Goal: Transaction & Acquisition: Purchase product/service

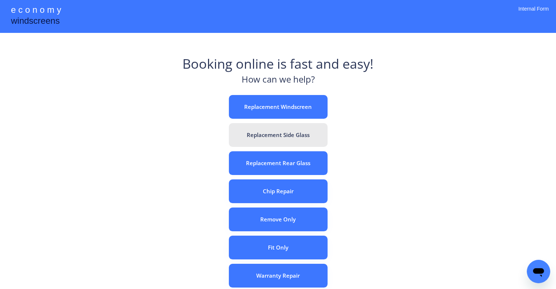
click at [296, 135] on button "Replacement Side Glass" at bounding box center [278, 135] width 99 height 24
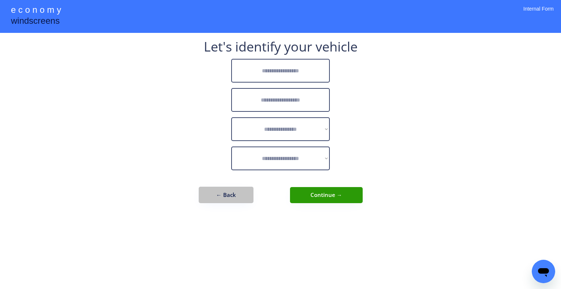
click at [240, 195] on button "← Back" at bounding box center [226, 195] width 55 height 16
